Goal: Check status: Check status

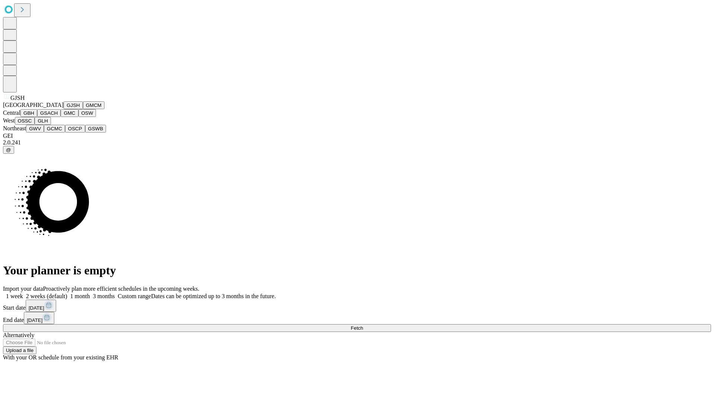
click at [64, 109] on button "GJSH" at bounding box center [73, 105] width 19 height 8
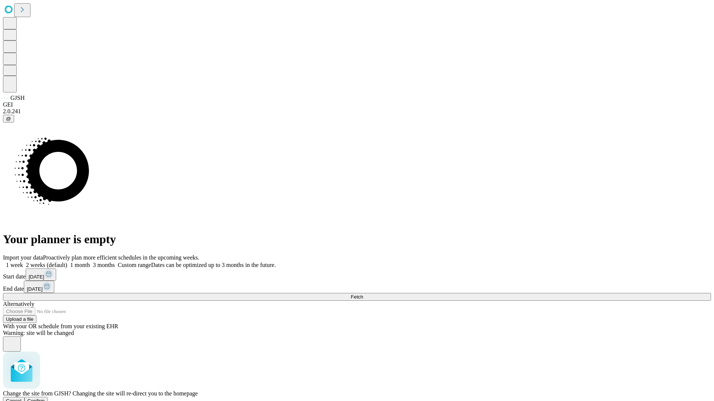
click at [45, 399] on span "Confirm" at bounding box center [36, 402] width 17 height 6
click at [23, 262] on label "1 week" at bounding box center [13, 265] width 20 height 6
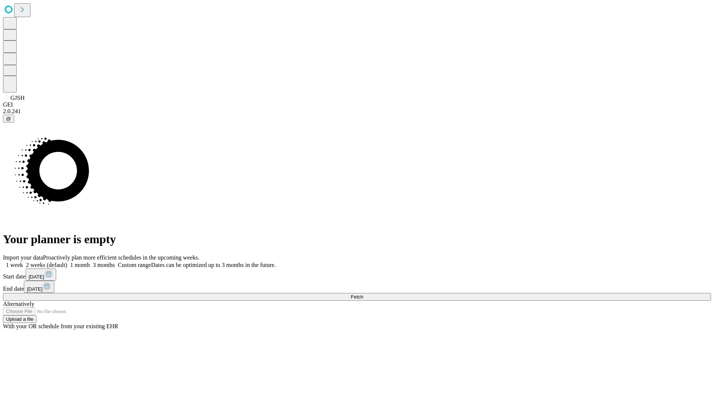
click at [363, 294] on span "Fetch" at bounding box center [357, 297] width 12 height 6
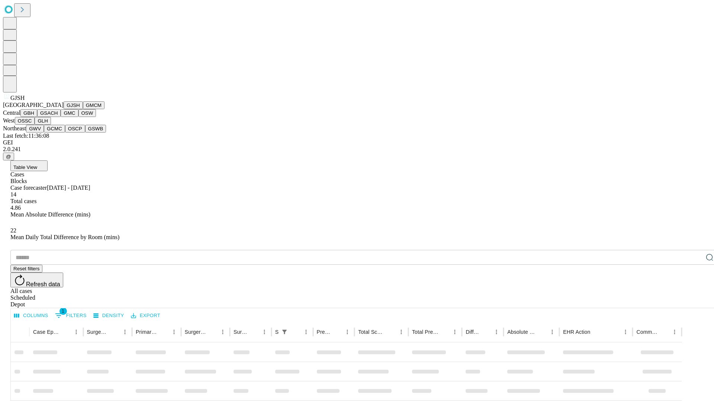
click at [83, 109] on button "GMCM" at bounding box center [94, 105] width 22 height 8
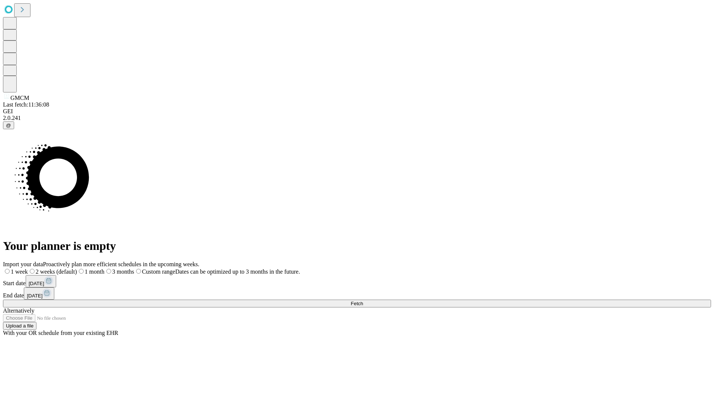
click at [28, 269] on label "1 week" at bounding box center [15, 272] width 25 height 6
click at [363, 301] on span "Fetch" at bounding box center [357, 304] width 12 height 6
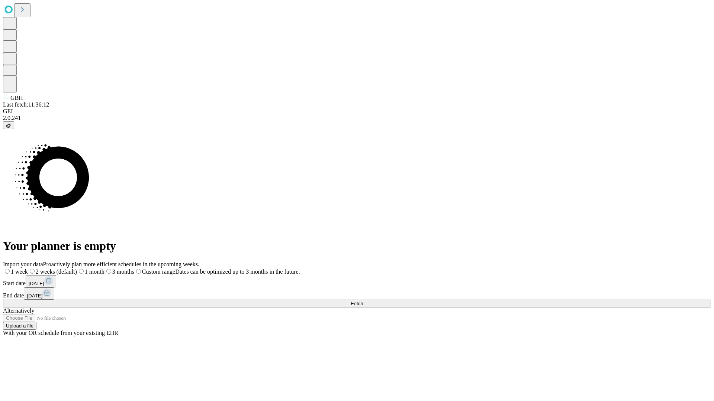
click at [28, 269] on label "1 week" at bounding box center [15, 272] width 25 height 6
click at [363, 301] on span "Fetch" at bounding box center [357, 304] width 12 height 6
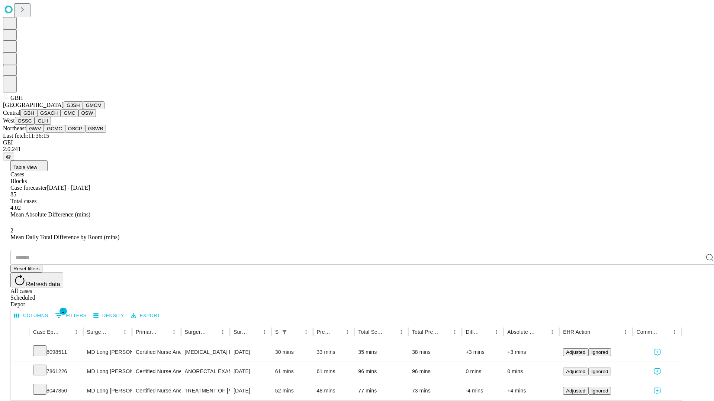
click at [58, 117] on button "GSACH" at bounding box center [48, 113] width 23 height 8
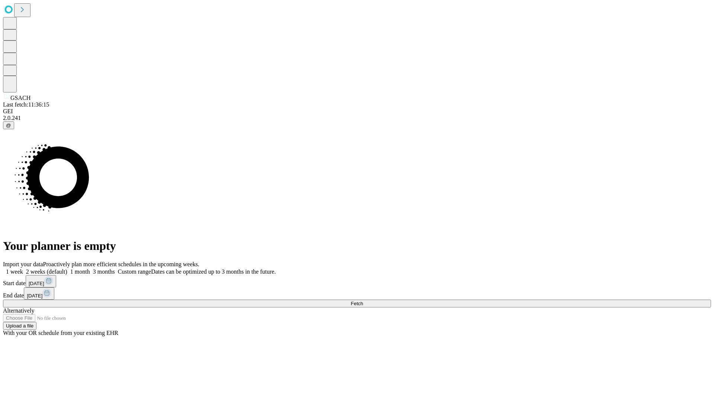
click at [363, 301] on span "Fetch" at bounding box center [357, 304] width 12 height 6
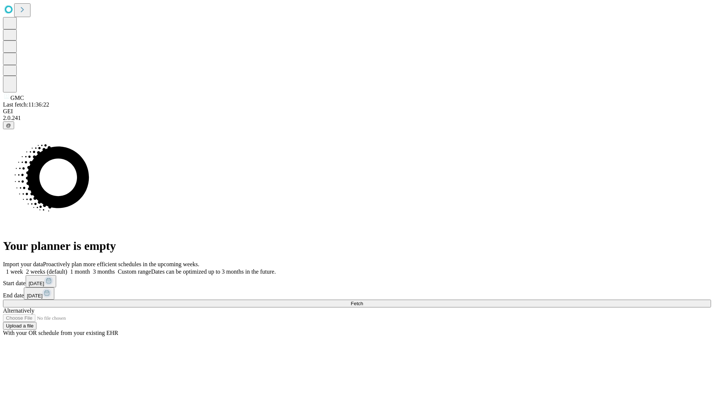
click at [23, 269] on label "1 week" at bounding box center [13, 272] width 20 height 6
click at [363, 301] on span "Fetch" at bounding box center [357, 304] width 12 height 6
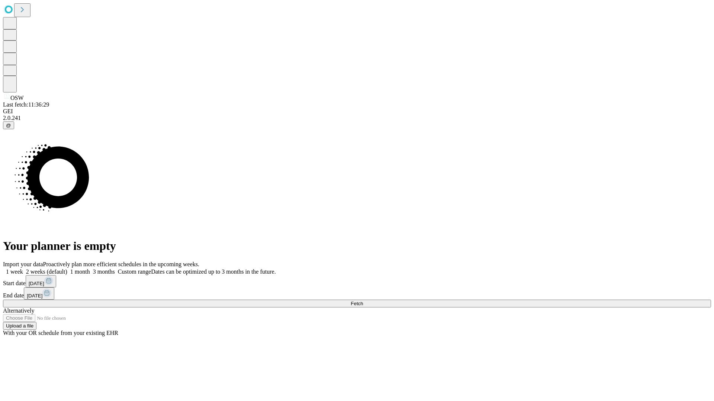
click at [23, 269] on label "1 week" at bounding box center [13, 272] width 20 height 6
click at [363, 301] on span "Fetch" at bounding box center [357, 304] width 12 height 6
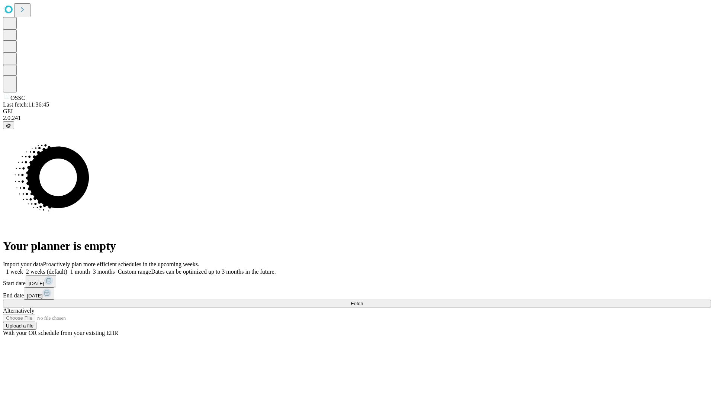
click at [23, 269] on label "1 week" at bounding box center [13, 272] width 20 height 6
click at [363, 301] on span "Fetch" at bounding box center [357, 304] width 12 height 6
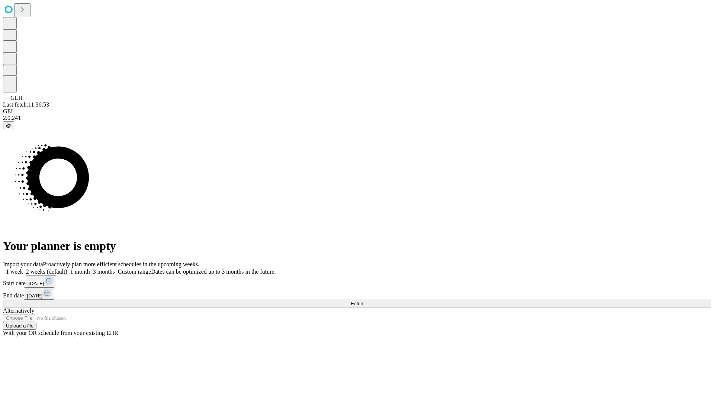
click at [23, 269] on label "1 week" at bounding box center [13, 272] width 20 height 6
click at [363, 301] on span "Fetch" at bounding box center [357, 304] width 12 height 6
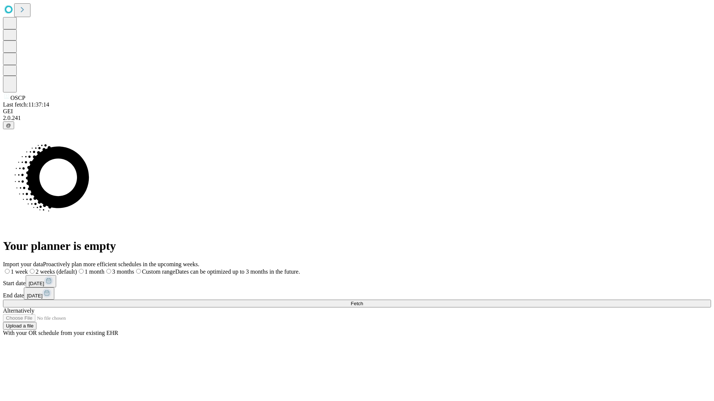
click at [28, 269] on label "1 week" at bounding box center [15, 272] width 25 height 6
click at [363, 301] on span "Fetch" at bounding box center [357, 304] width 12 height 6
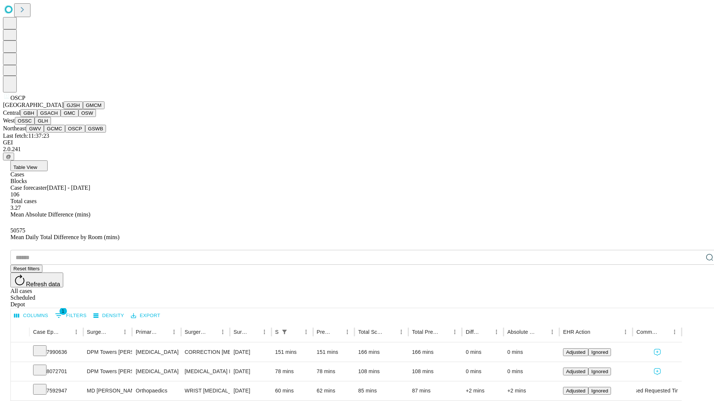
click at [85, 133] on button "GSWB" at bounding box center [95, 129] width 21 height 8
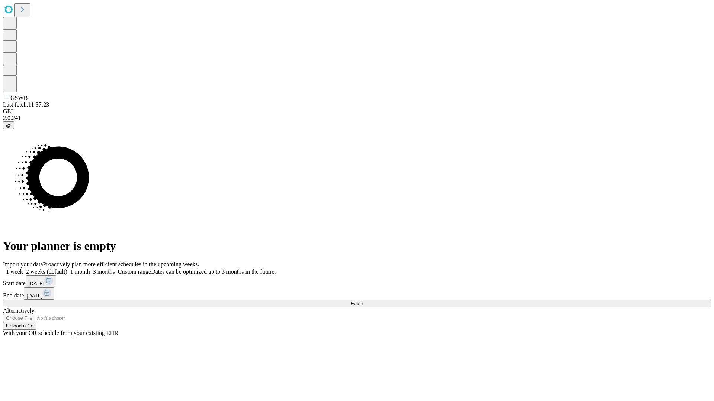
click at [23, 269] on label "1 week" at bounding box center [13, 272] width 20 height 6
click at [363, 301] on span "Fetch" at bounding box center [357, 304] width 12 height 6
